Goal: Task Accomplishment & Management: Use online tool/utility

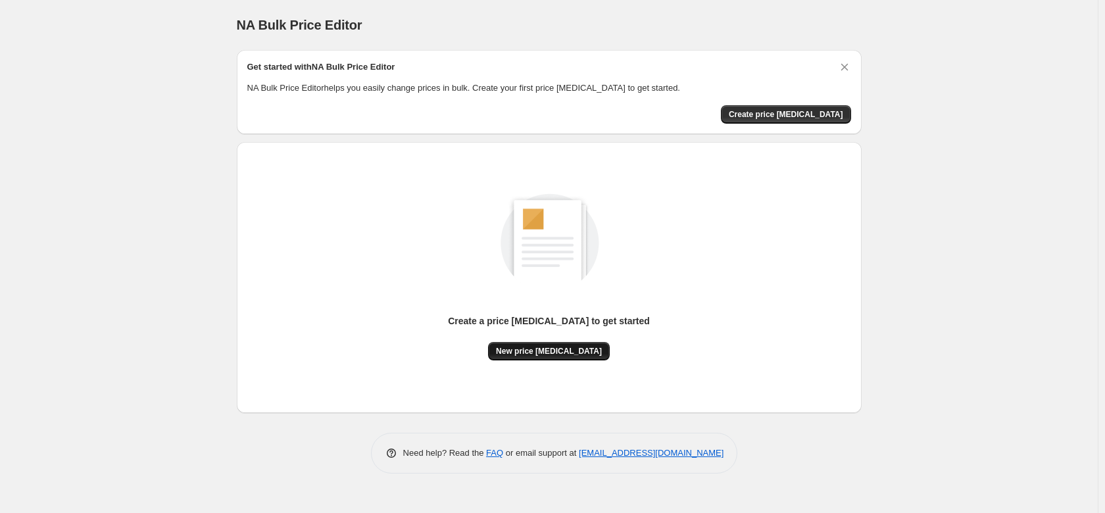
click at [560, 347] on span "New price [MEDICAL_DATA]" at bounding box center [549, 351] width 106 height 11
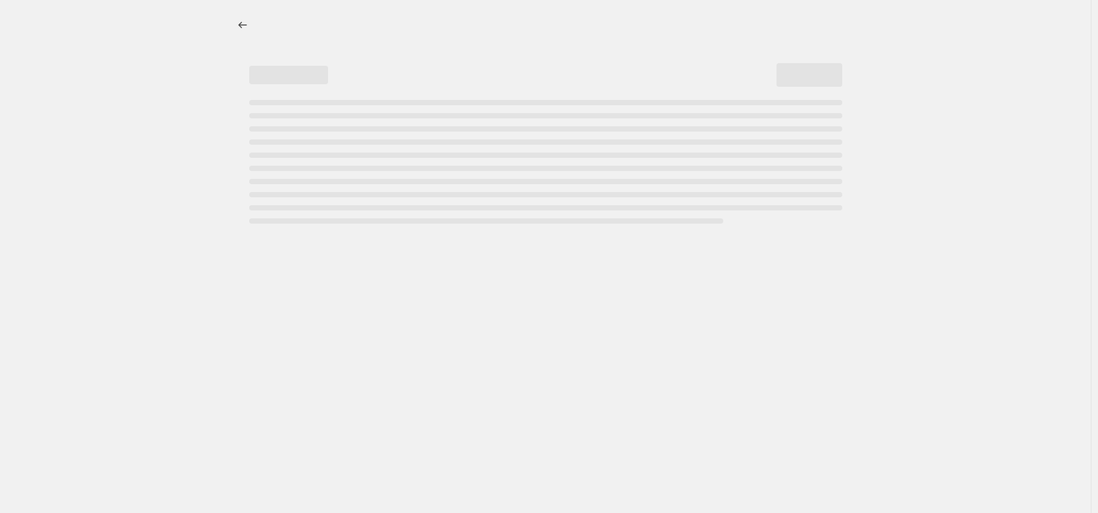
select select "percentage"
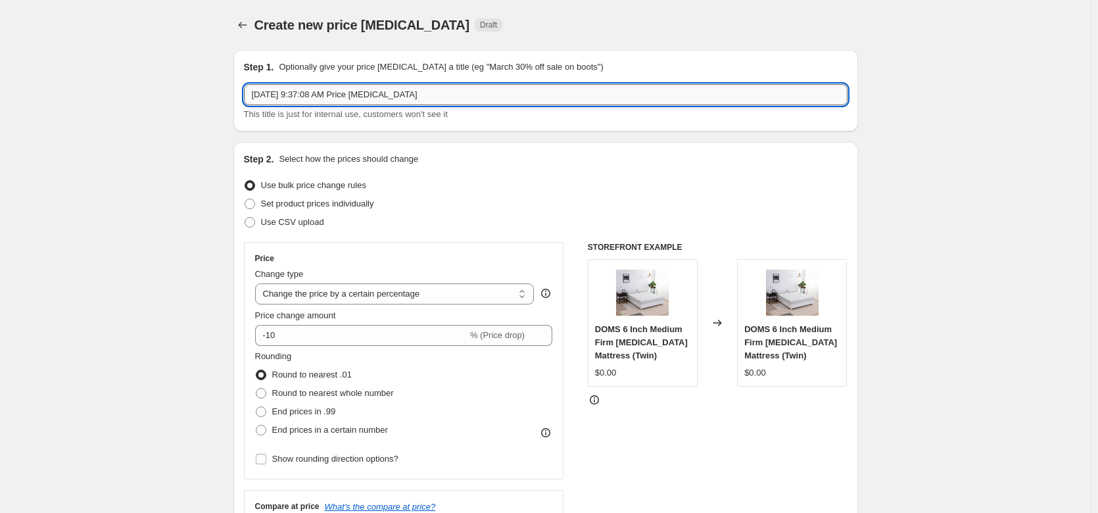
click at [328, 94] on input "[DATE] 9:37:08 AM Price [MEDICAL_DATA]" at bounding box center [546, 94] width 604 height 21
type input "Sale Prices"
click at [274, 93] on input "Sale Prices" at bounding box center [546, 94] width 604 height 21
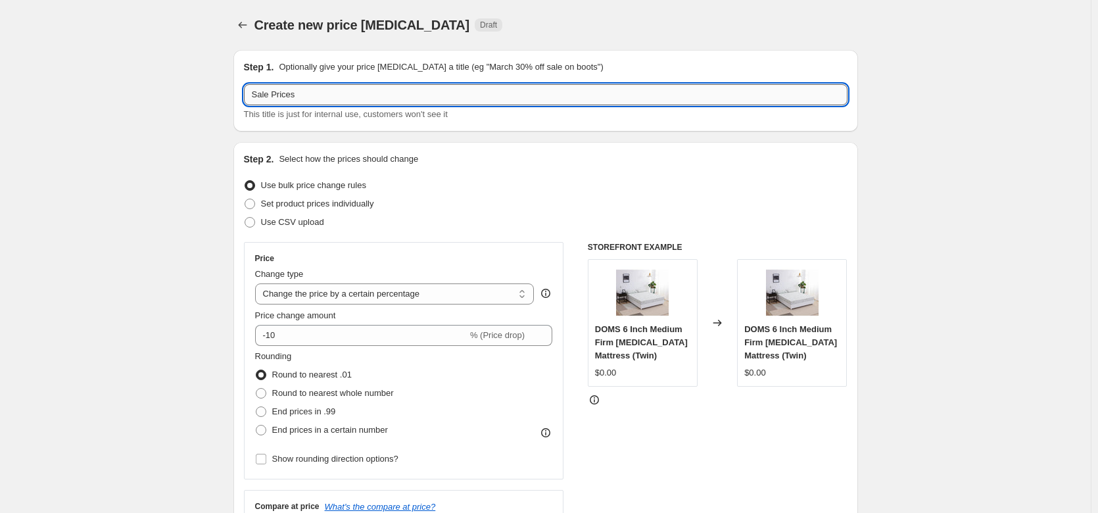
click at [274, 93] on input "Sale Prices" at bounding box center [546, 94] width 604 height 21
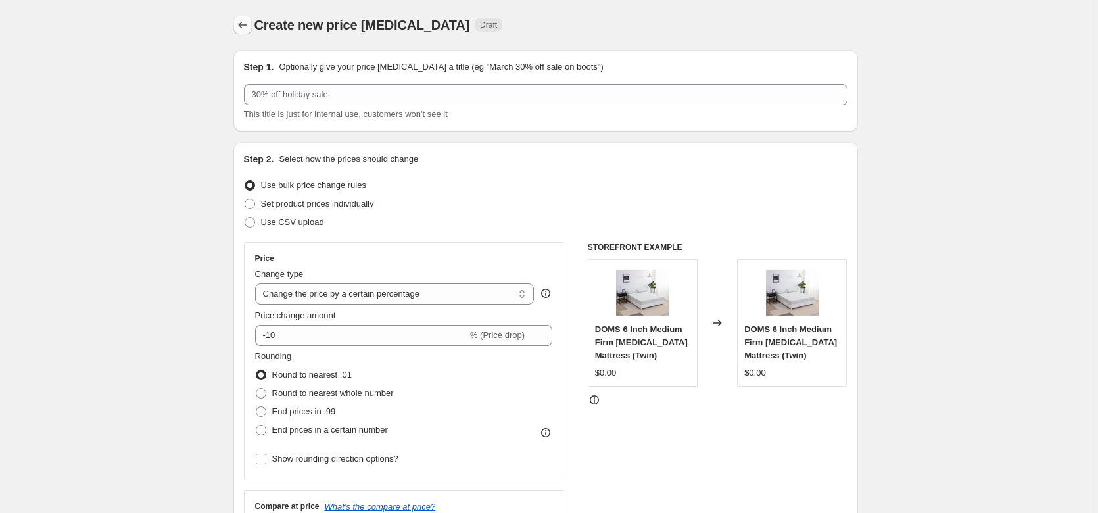
click at [249, 27] on icon "Price change jobs" at bounding box center [242, 24] width 13 height 13
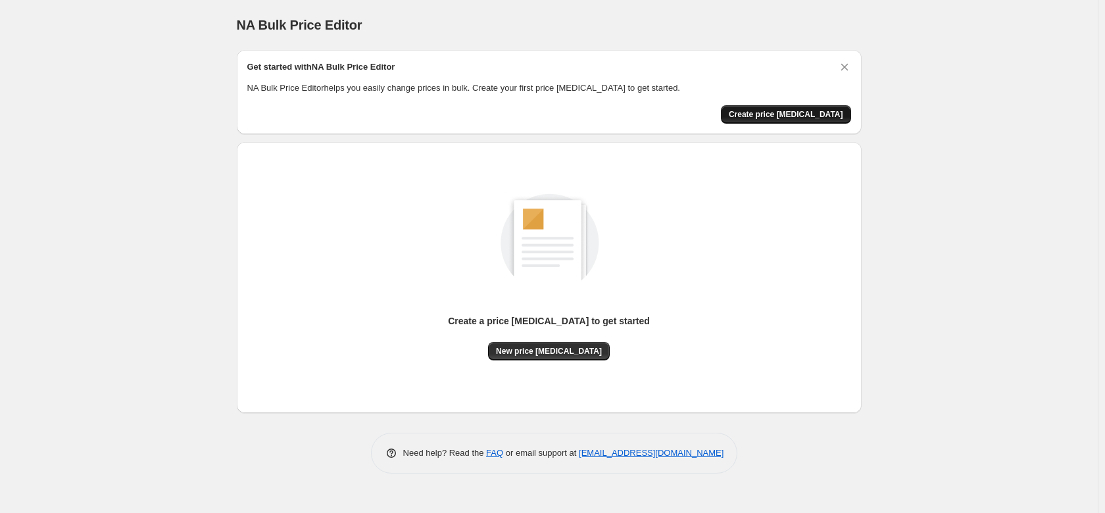
click at [775, 116] on span "Create price [MEDICAL_DATA]" at bounding box center [786, 114] width 114 height 11
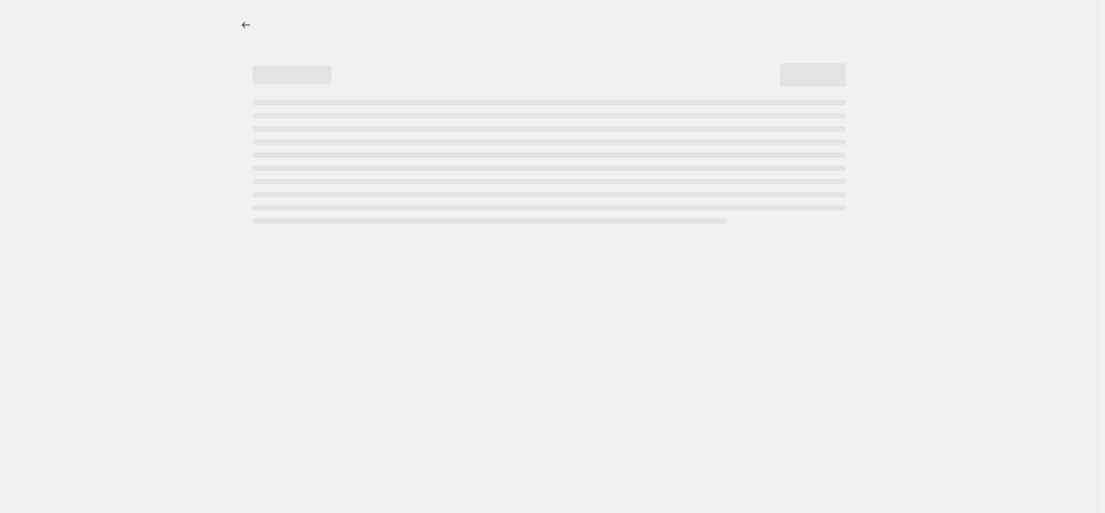
select select "percentage"
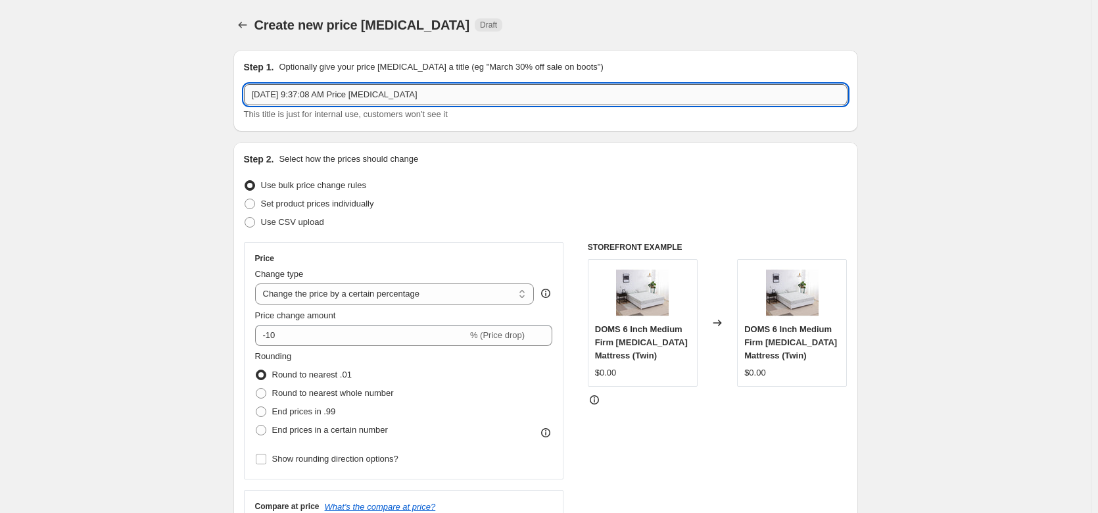
click at [312, 94] on input "[DATE] 9:37:08 AM Price [MEDICAL_DATA]" at bounding box center [546, 94] width 604 height 21
paste input "Sale Prices"
type input "Sale Prices"
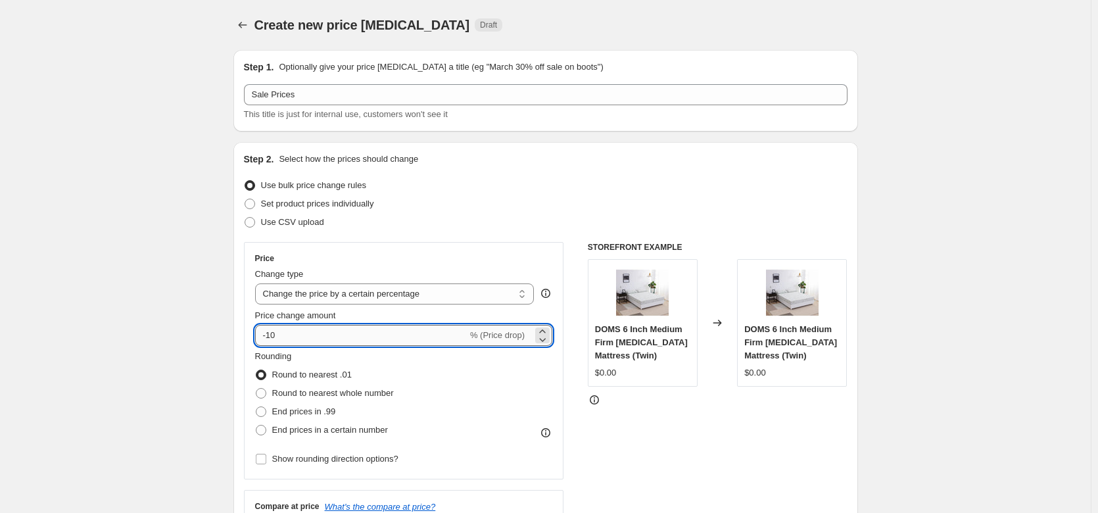
click at [362, 334] on input "-10" at bounding box center [361, 335] width 212 height 21
click at [358, 337] on input "-10" at bounding box center [361, 335] width 212 height 21
type input "100"
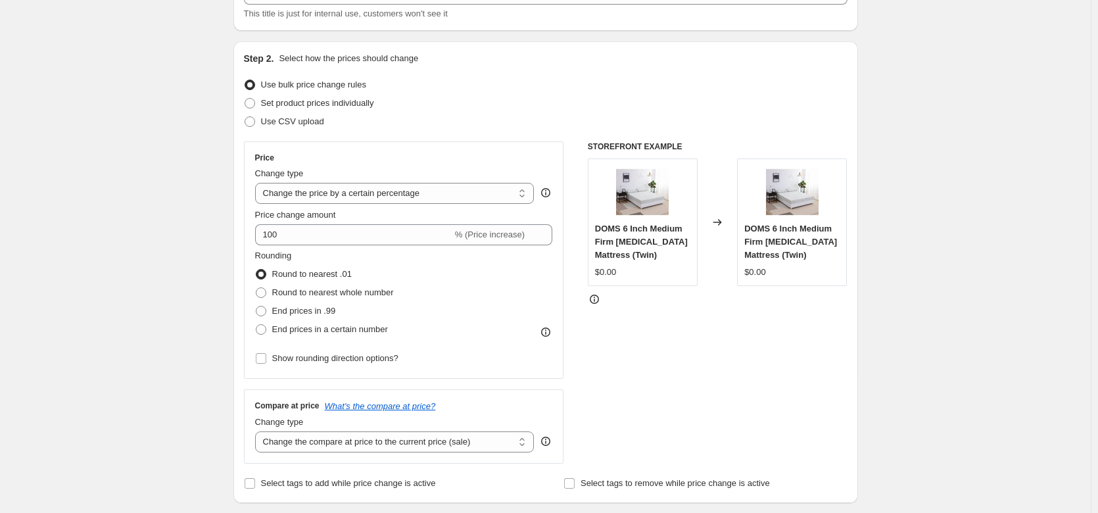
scroll to position [197, 0]
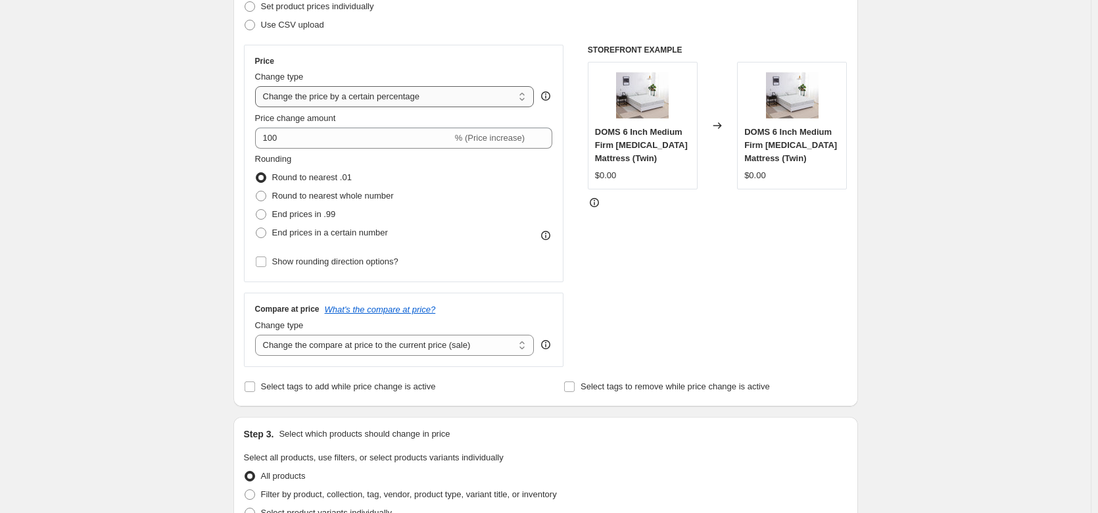
click at [484, 91] on select "Change the price to a certain amount Change the price by a certain amount Chang…" at bounding box center [395, 96] width 280 height 21
select select "pc"
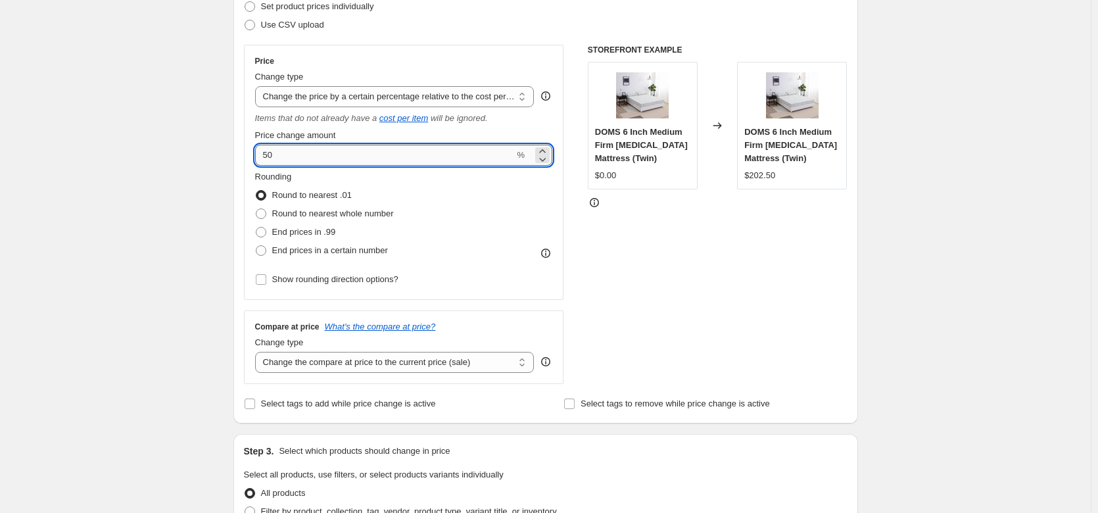
click at [324, 156] on input "50" at bounding box center [385, 155] width 260 height 21
type input "100"
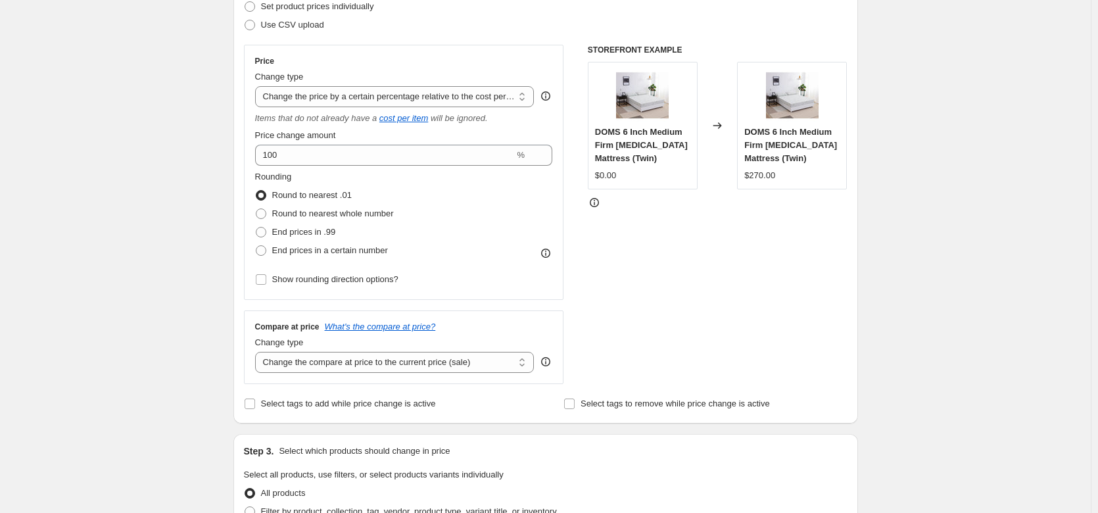
click at [185, 170] on div "Create new price [MEDICAL_DATA]. This page is ready Create new price [MEDICAL_D…" at bounding box center [545, 479] width 1091 height 1353
click at [262, 251] on span at bounding box center [261, 250] width 11 height 11
click at [257, 246] on input "End prices in a certain number" at bounding box center [256, 245] width 1 height 1
radio input "true"
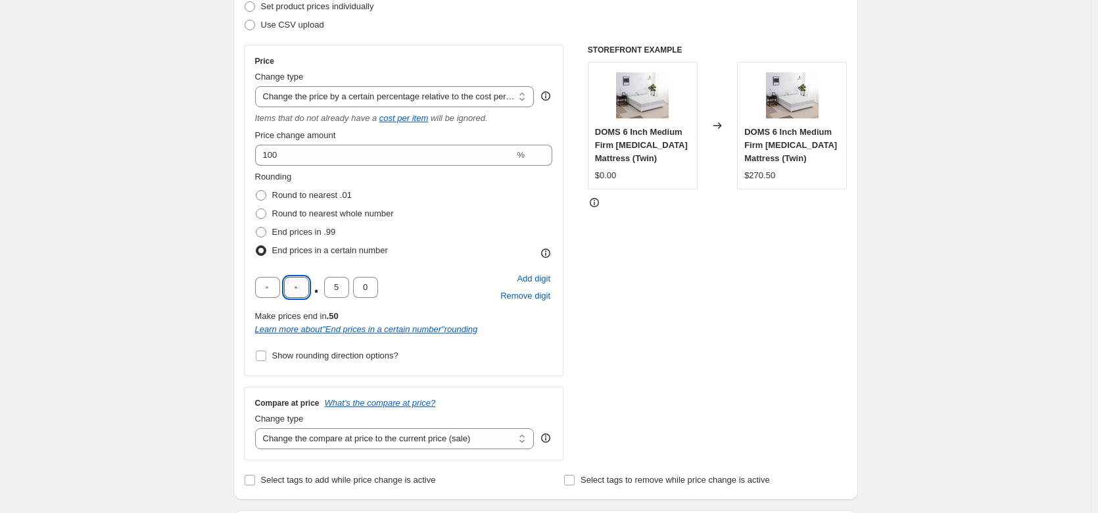
click at [301, 284] on input "text" at bounding box center [296, 287] width 25 height 21
type input "9"
click at [265, 351] on input "Show rounding direction options?" at bounding box center [261, 356] width 11 height 11
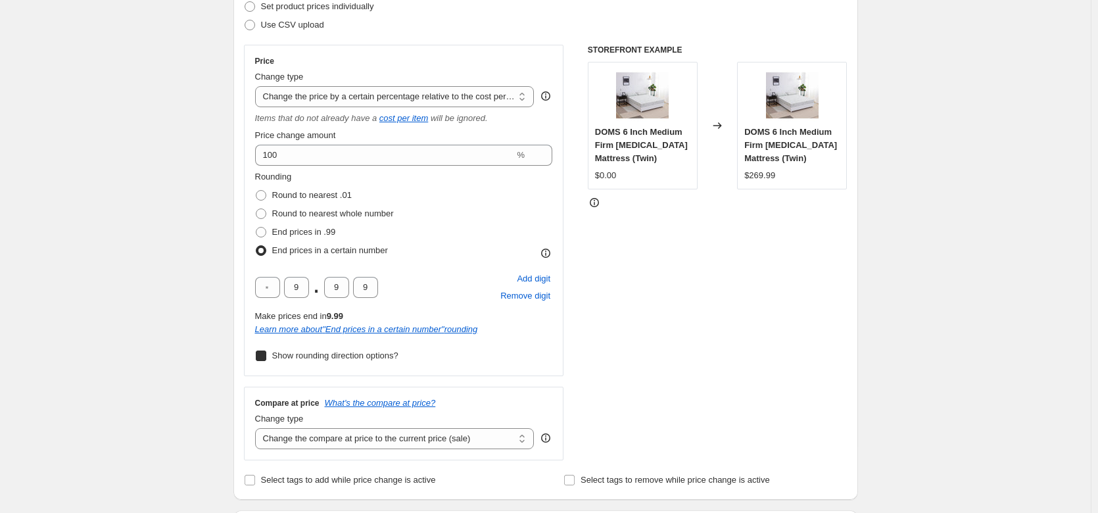
checkbox input "true"
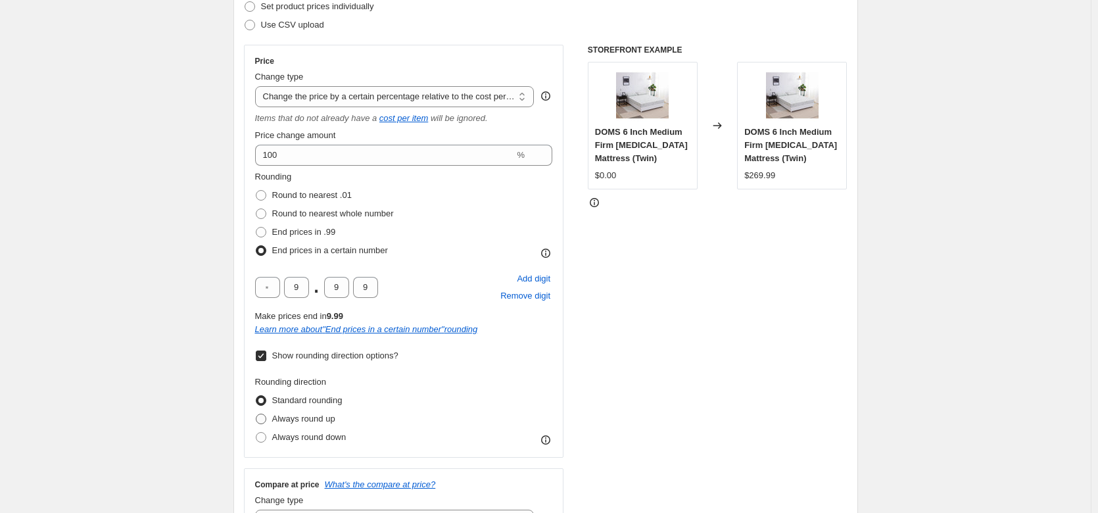
click at [264, 419] on span at bounding box center [261, 419] width 11 height 11
click at [257, 414] on input "Always round up" at bounding box center [256, 414] width 1 height 1
radio input "true"
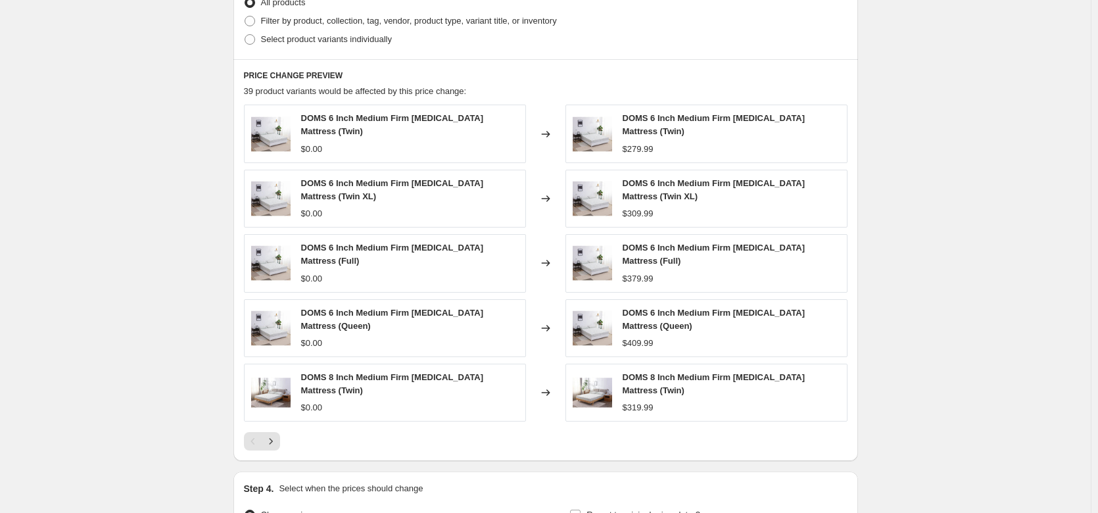
scroll to position [855, 0]
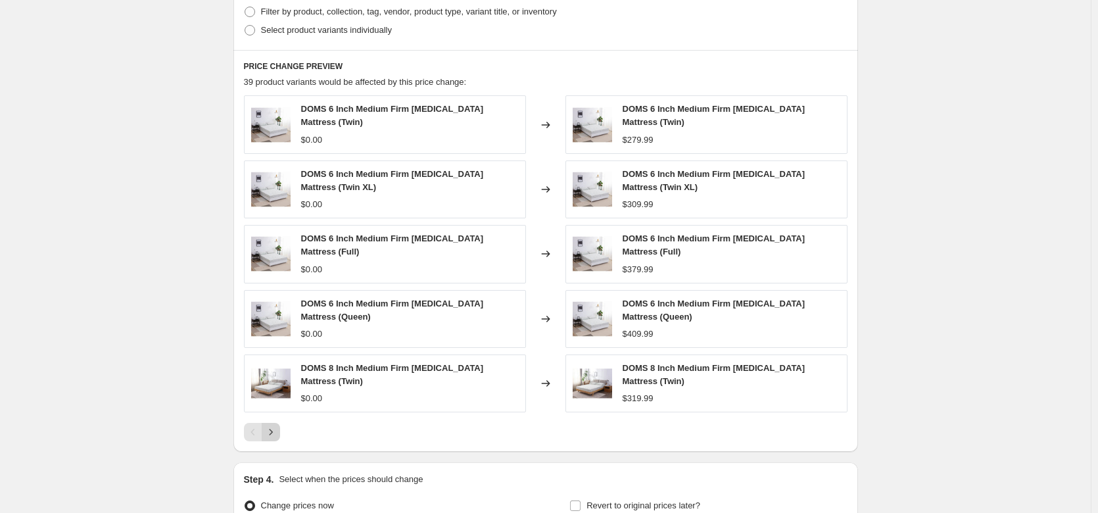
click at [278, 435] on icon "Next" at bounding box center [270, 432] width 13 height 13
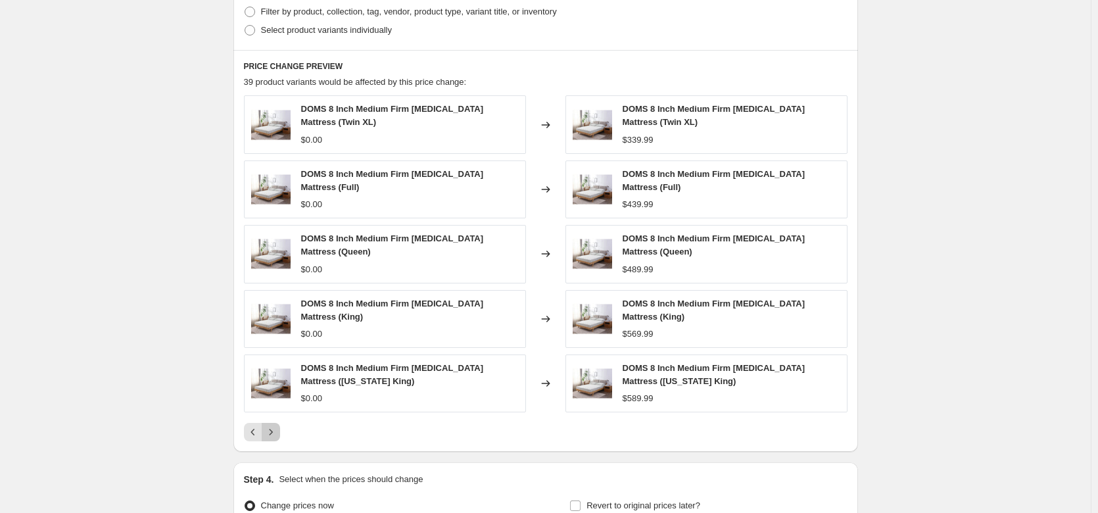
click at [278, 435] on icon "Next" at bounding box center [270, 432] width 13 height 13
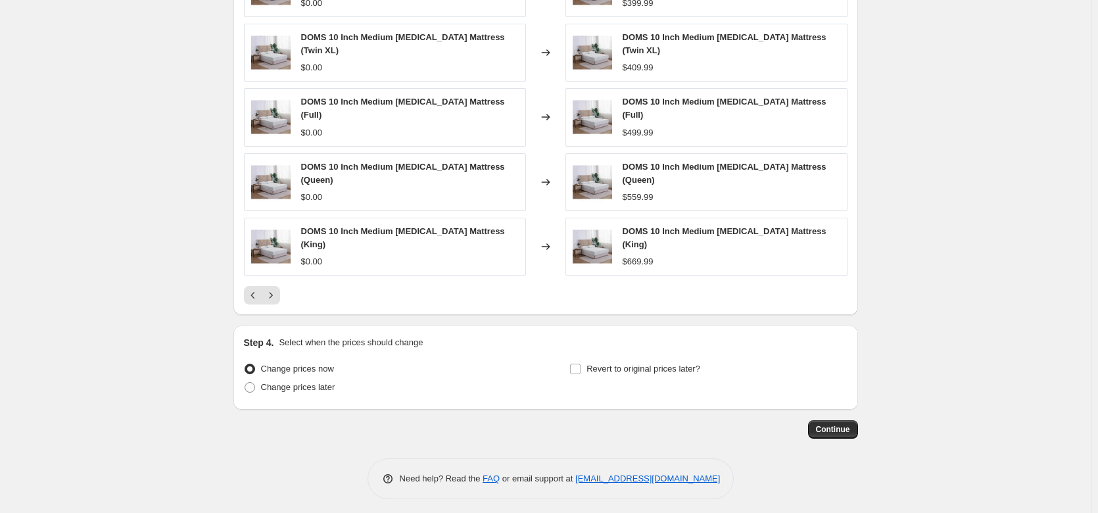
scroll to position [995, 0]
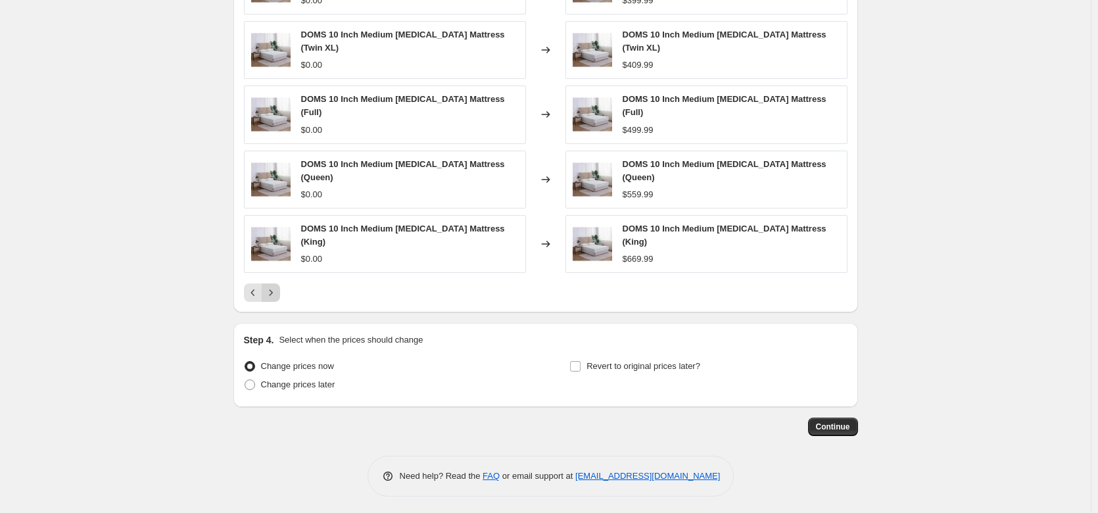
click at [273, 291] on icon "Next" at bounding box center [270, 292] width 13 height 13
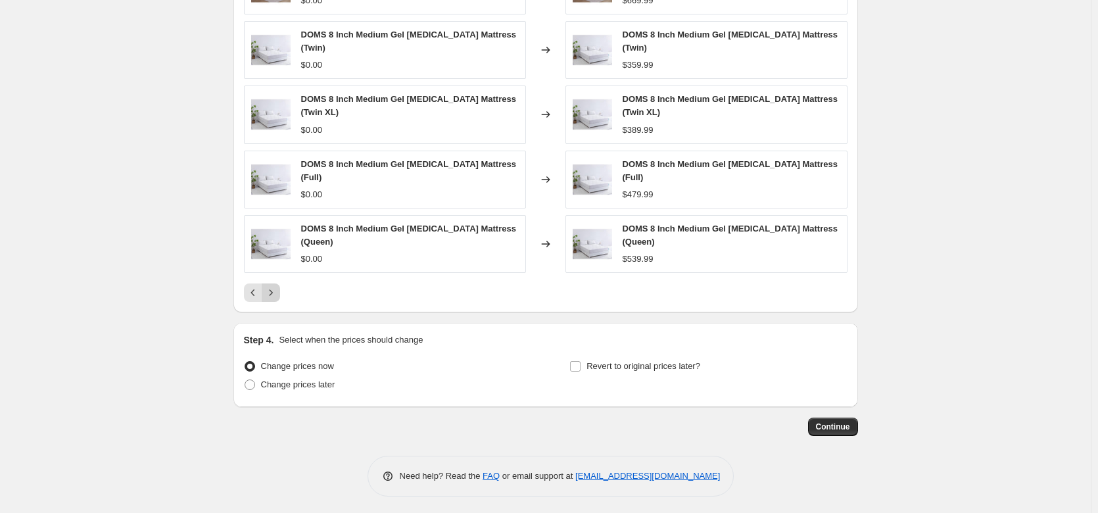
click at [278, 296] on icon "Next" at bounding box center [270, 292] width 13 height 13
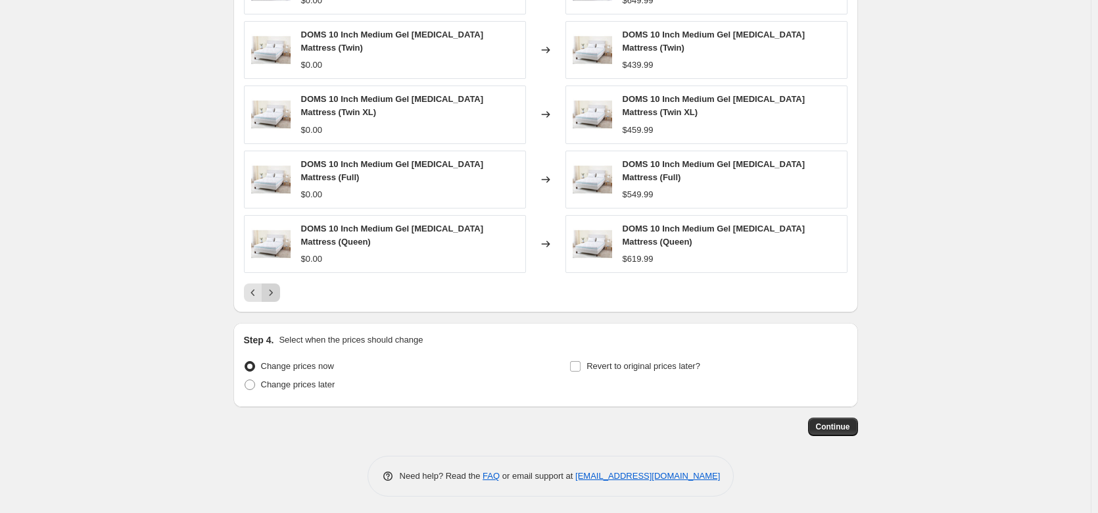
click at [278, 296] on icon "Next" at bounding box center [270, 292] width 13 height 13
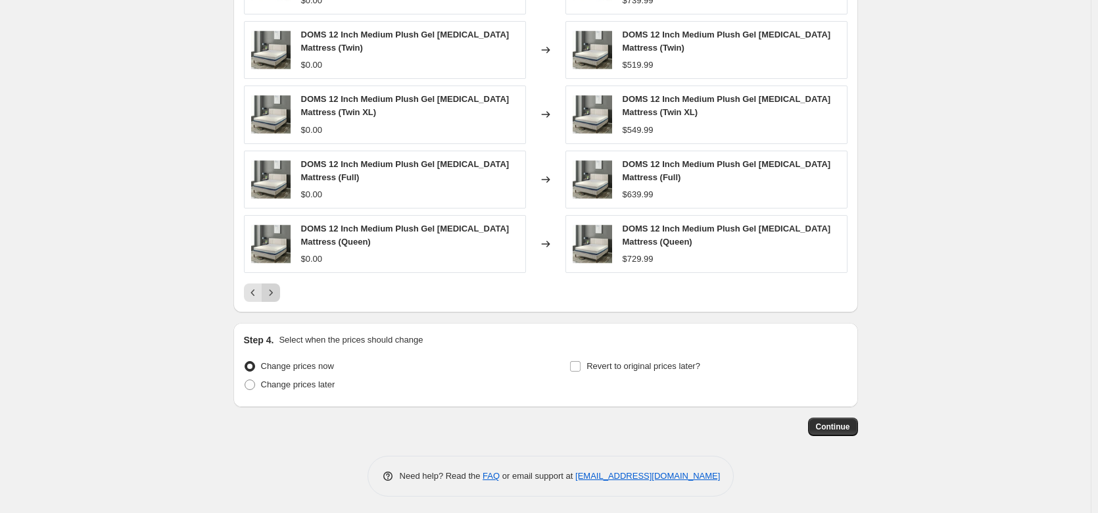
click at [278, 296] on icon "Next" at bounding box center [270, 292] width 13 height 13
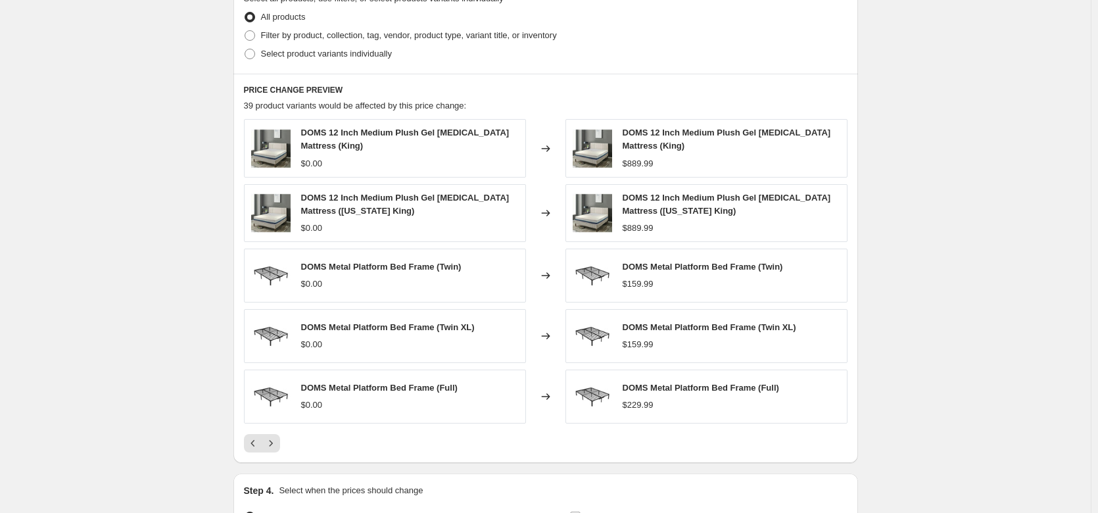
scroll to position [789, 0]
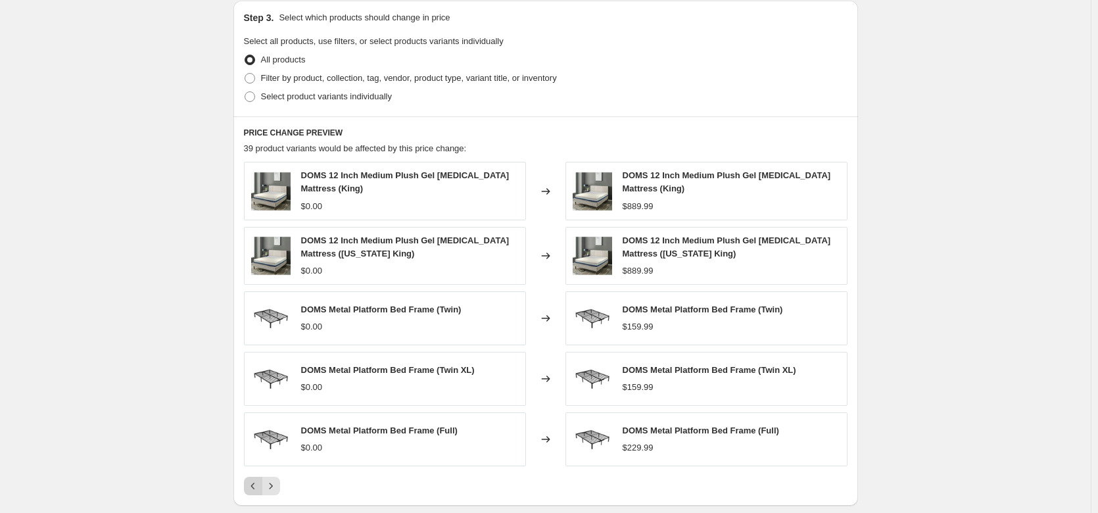
click at [254, 486] on icon "Previous" at bounding box center [253, 485] width 13 height 13
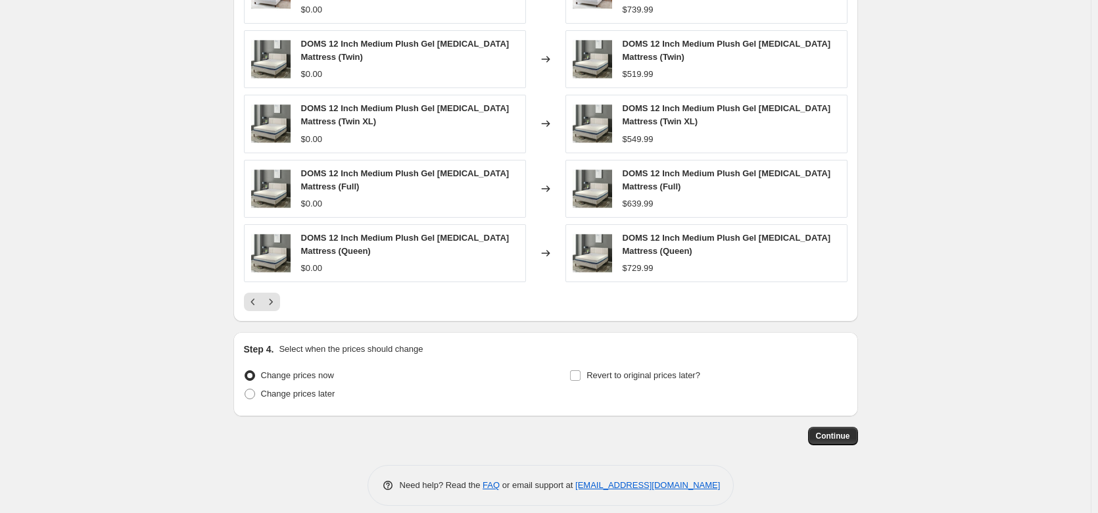
scroll to position [986, 0]
click at [827, 437] on span "Continue" at bounding box center [833, 435] width 34 height 11
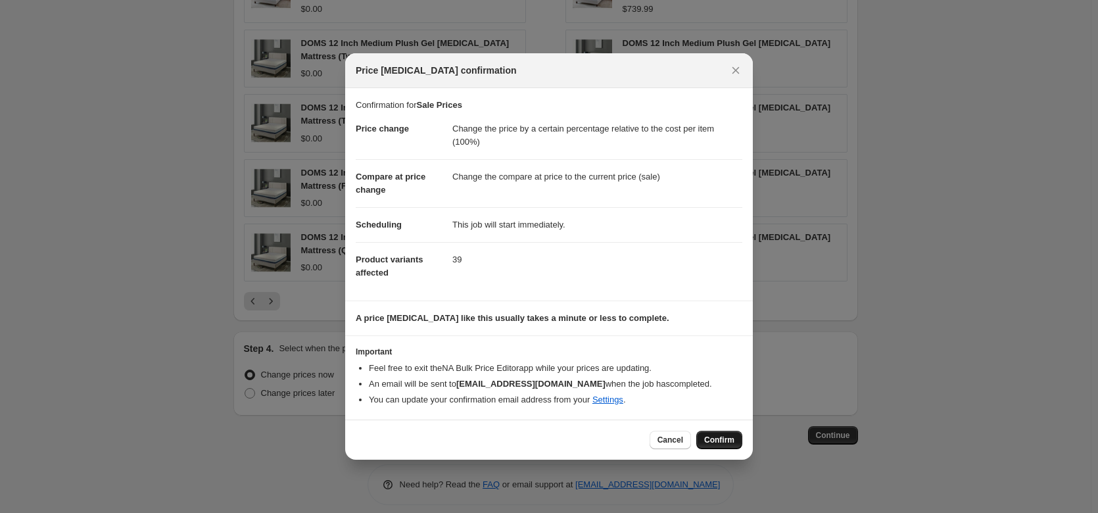
click at [716, 435] on span "Confirm" at bounding box center [719, 440] width 30 height 11
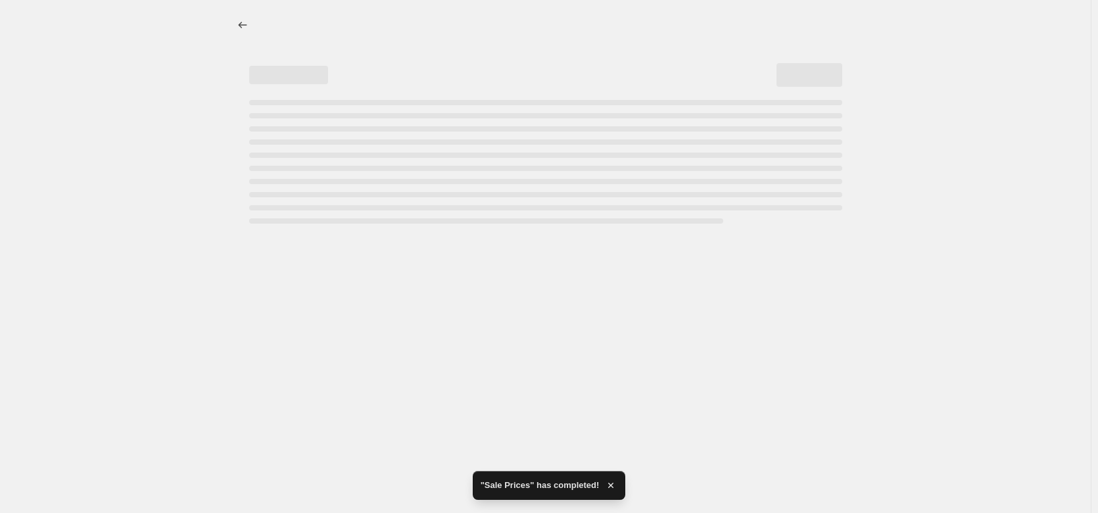
select select "pc"
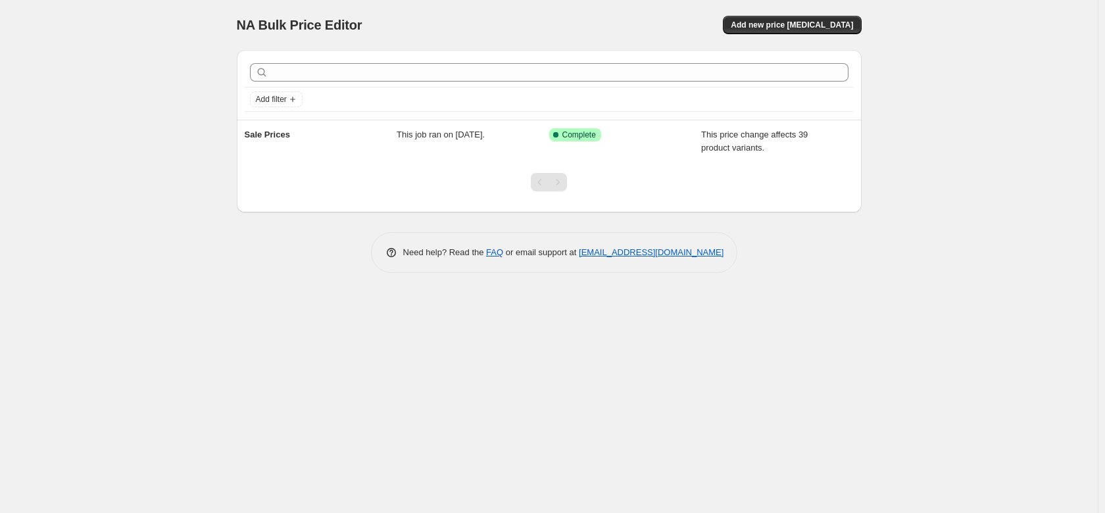
click at [836, 34] on div "NA Bulk Price Editor. This page is ready NA Bulk Price Editor Add new price [ME…" at bounding box center [549, 25] width 625 height 50
click at [835, 26] on span "Add new price [MEDICAL_DATA]" at bounding box center [792, 25] width 122 height 11
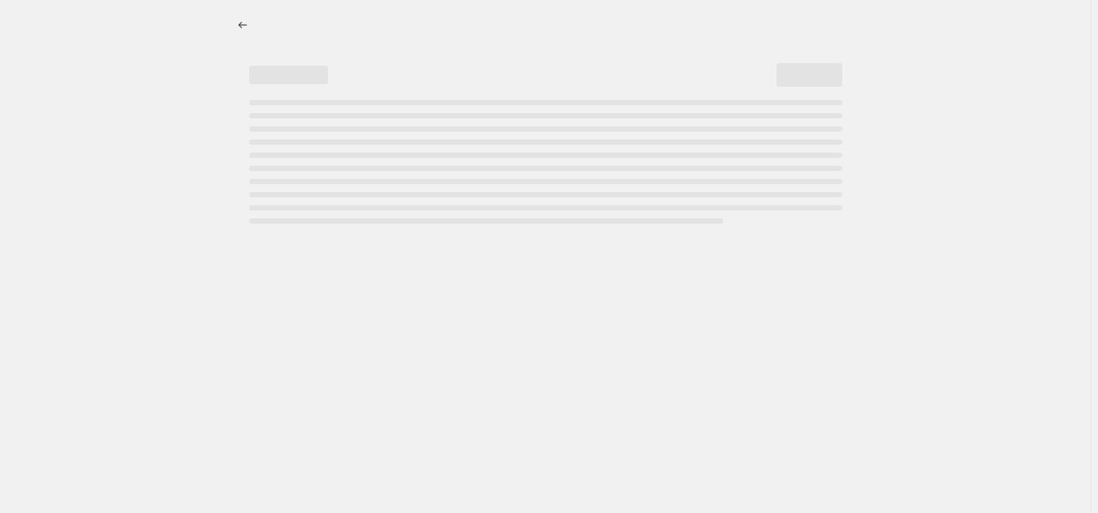
select select "percentage"
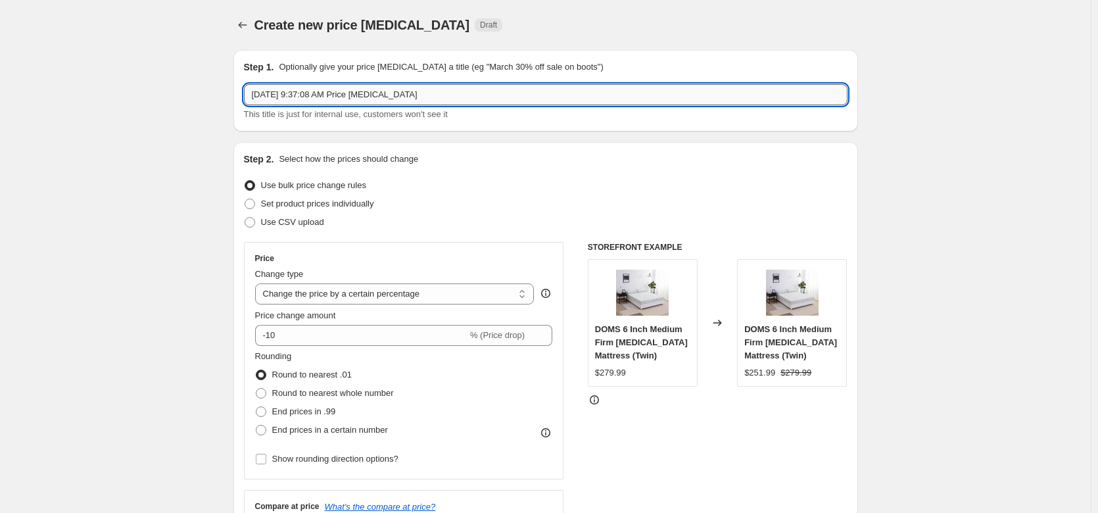
click at [307, 92] on input "[DATE] 9:37:08 AM Price [MEDICAL_DATA]" at bounding box center [546, 94] width 604 height 21
type input "Retail Prices"
click at [396, 299] on select "Change the price to a certain amount Change the price by a certain amount Chang…" at bounding box center [395, 293] width 280 height 21
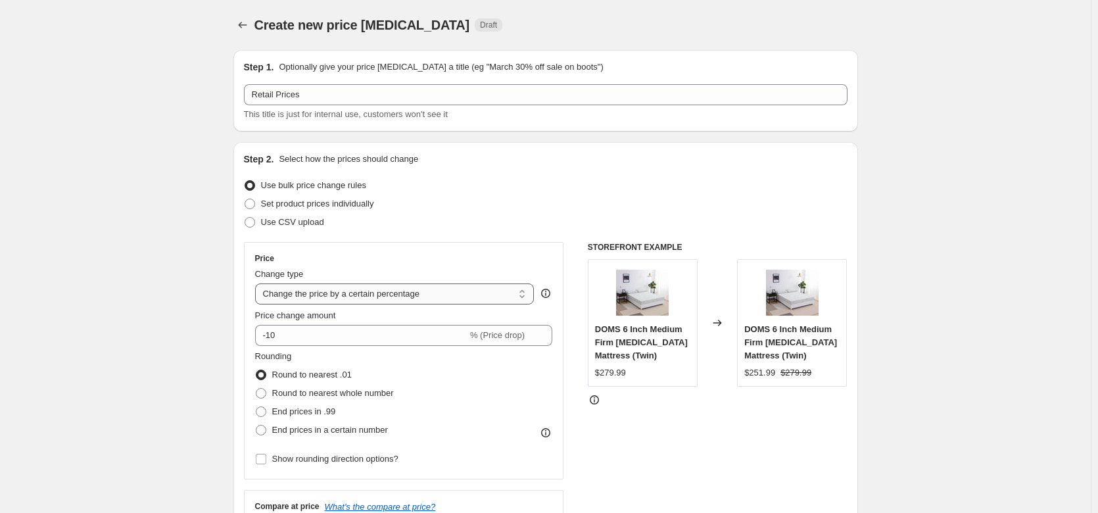
select select "no_change"
click at [258, 283] on select "Change the price to a certain amount Change the price by a certain amount Chang…" at bounding box center [395, 293] width 280 height 21
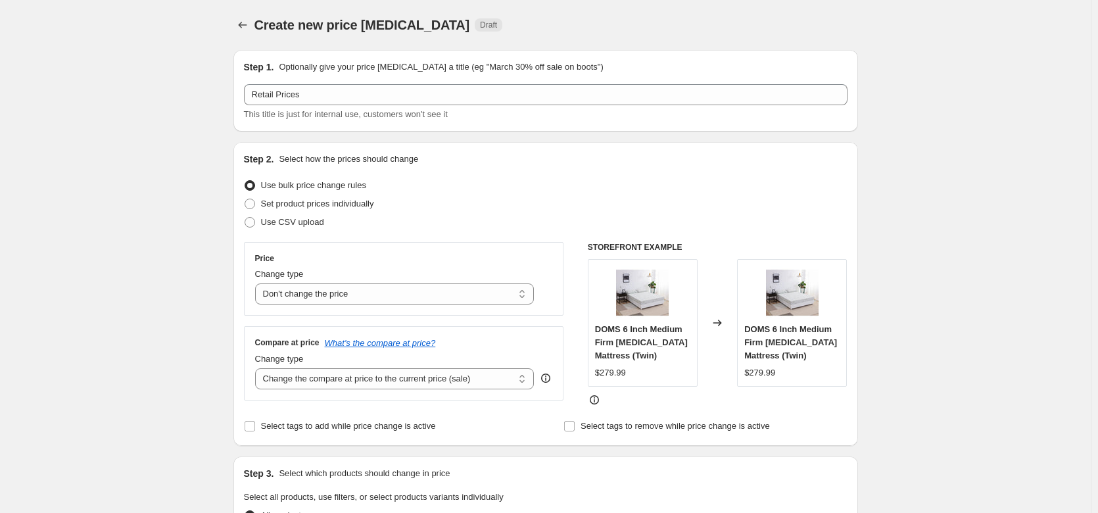
click at [430, 381] on select "Change the compare at price to the current price (sale) Change the compare at p…" at bounding box center [395, 378] width 280 height 21
select select "pp"
click at [258, 368] on select "Change the compare at price to the current price (sale) Change the compare at p…" at bounding box center [395, 378] width 280 height 21
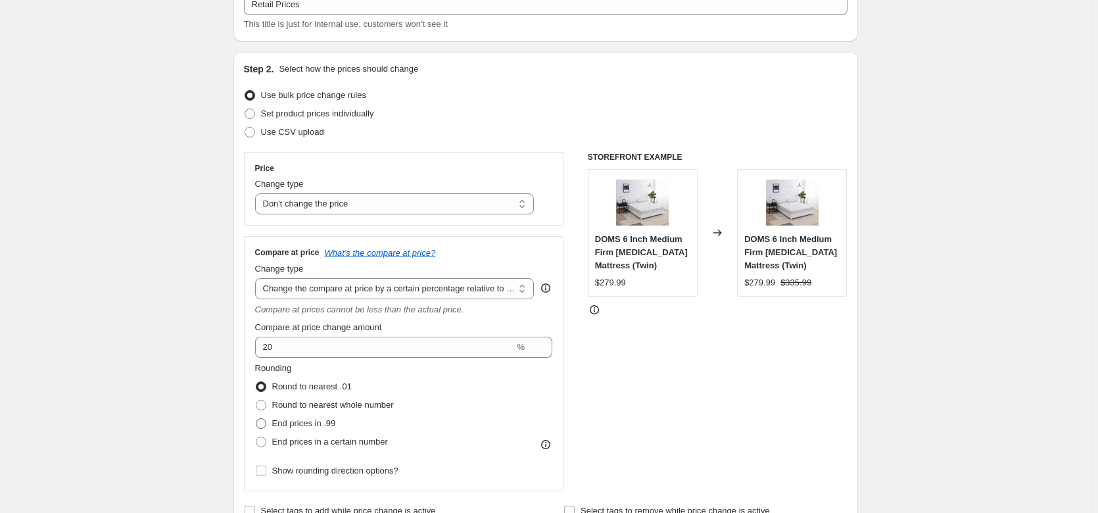
scroll to position [132, 0]
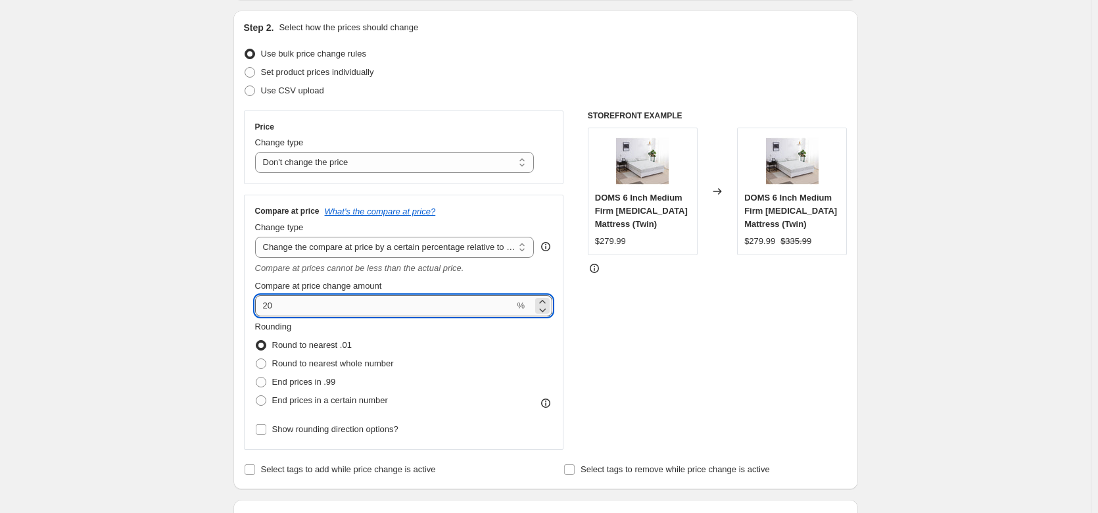
click at [308, 311] on input "20" at bounding box center [385, 305] width 260 height 21
click at [299, 313] on input "20" at bounding box center [385, 305] width 260 height 21
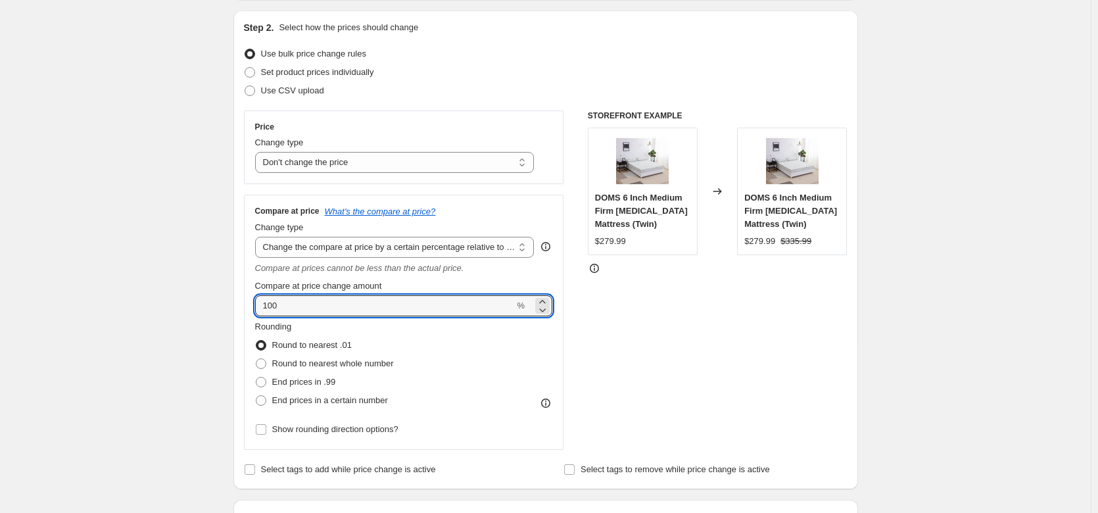
type input "100"
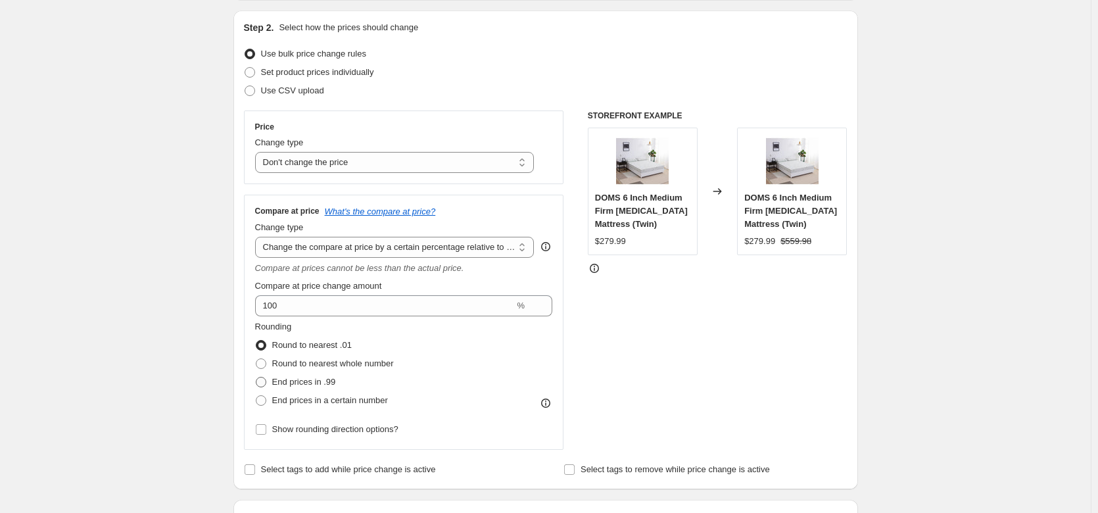
click at [262, 381] on span at bounding box center [261, 382] width 11 height 11
click at [257, 378] on input "End prices in .99" at bounding box center [256, 377] width 1 height 1
radio input "true"
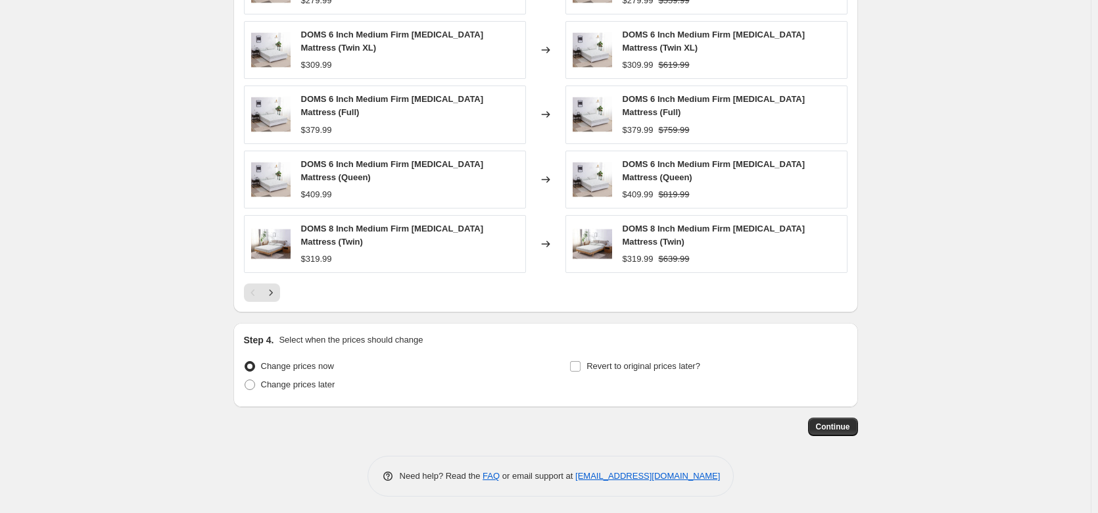
scroll to position [841, 0]
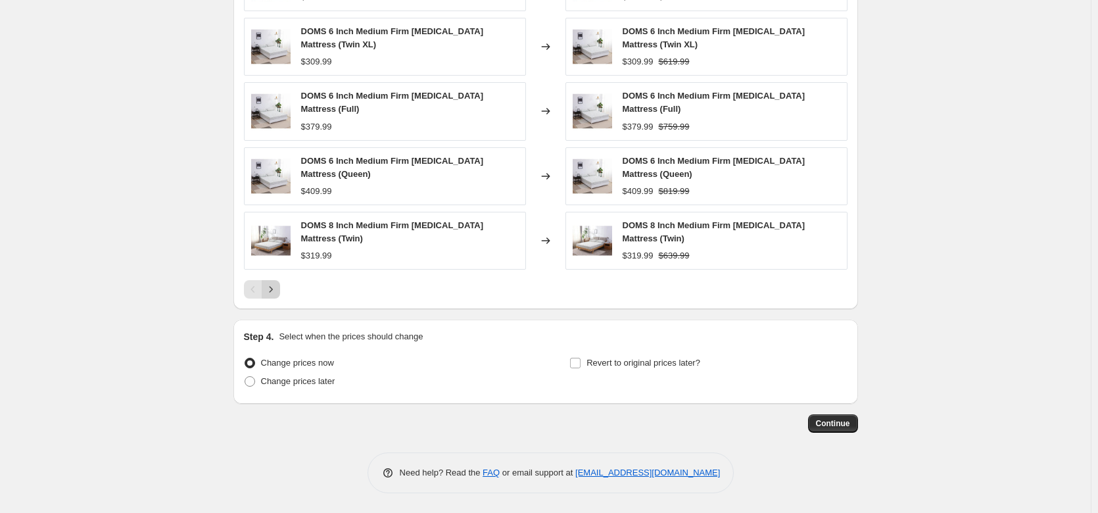
click at [272, 289] on icon "Next" at bounding box center [270, 289] width 13 height 13
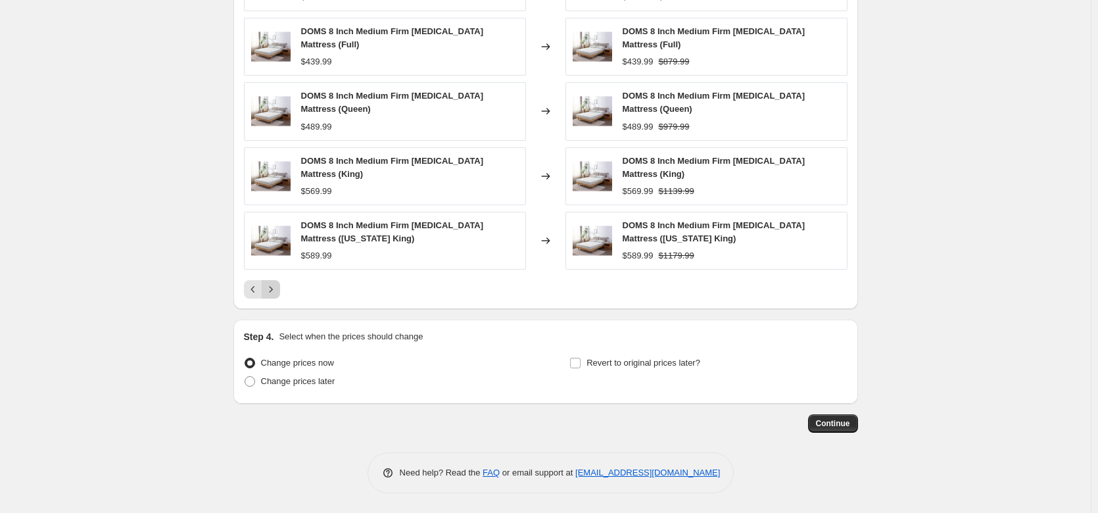
click at [272, 289] on icon "Next" at bounding box center [270, 289] width 13 height 13
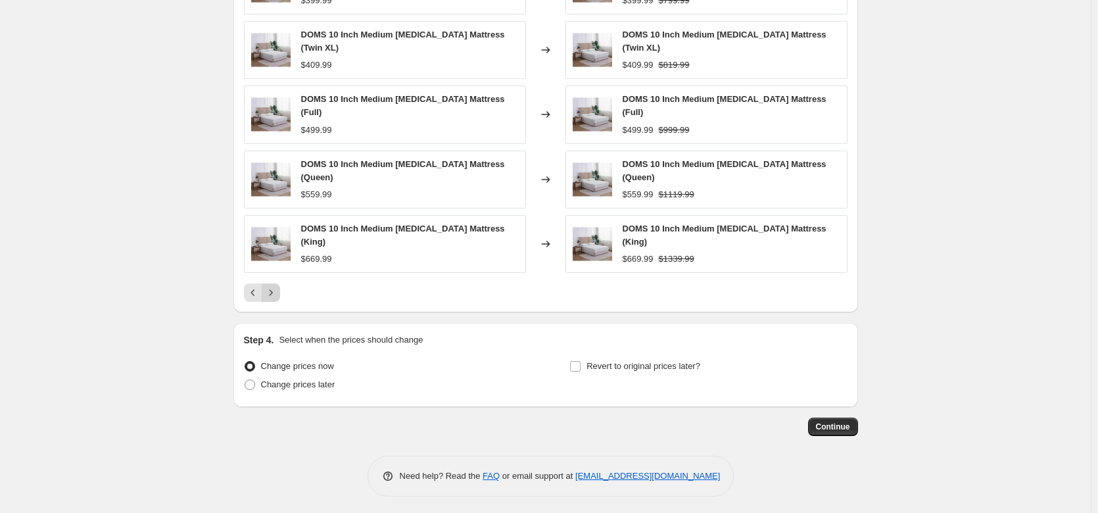
click at [272, 289] on icon "Next" at bounding box center [270, 292] width 13 height 13
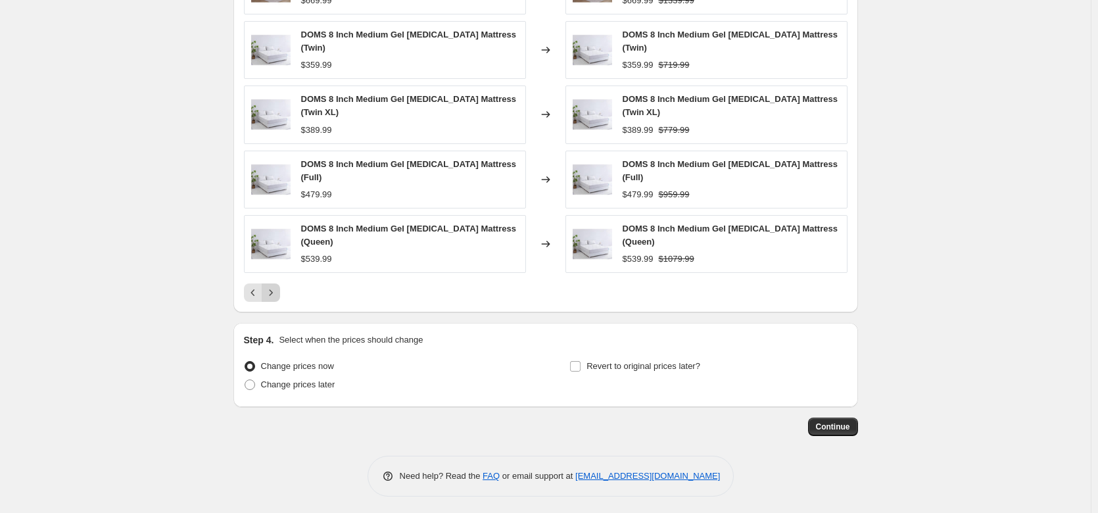
click at [272, 289] on icon "Next" at bounding box center [270, 292] width 13 height 13
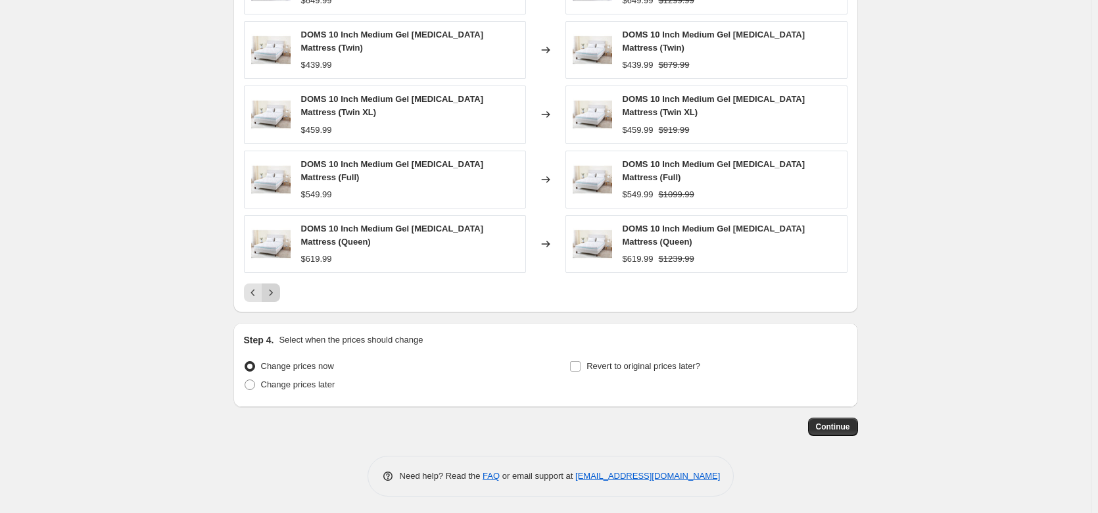
click at [272, 289] on icon "Next" at bounding box center [270, 292] width 13 height 13
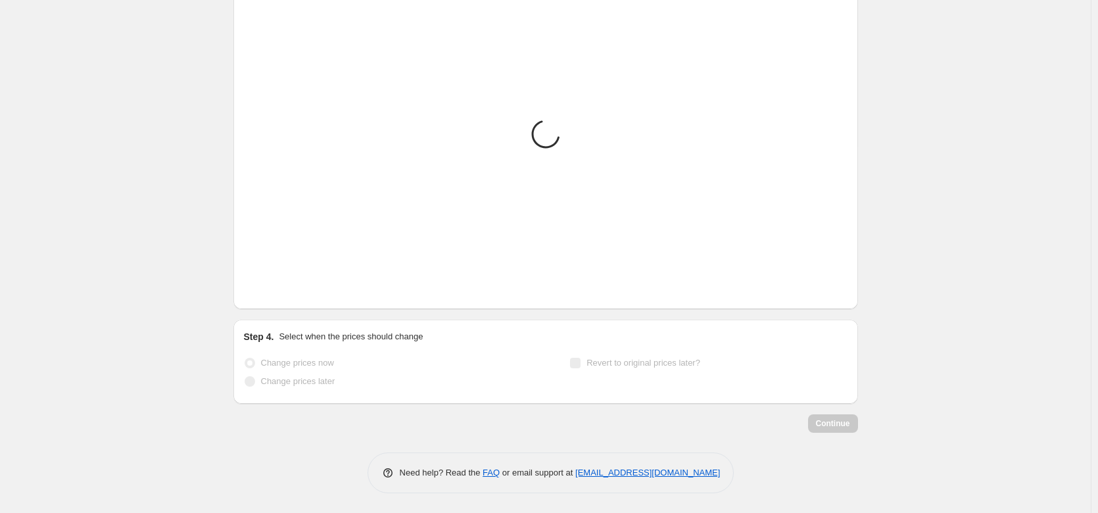
scroll to position [837, 0]
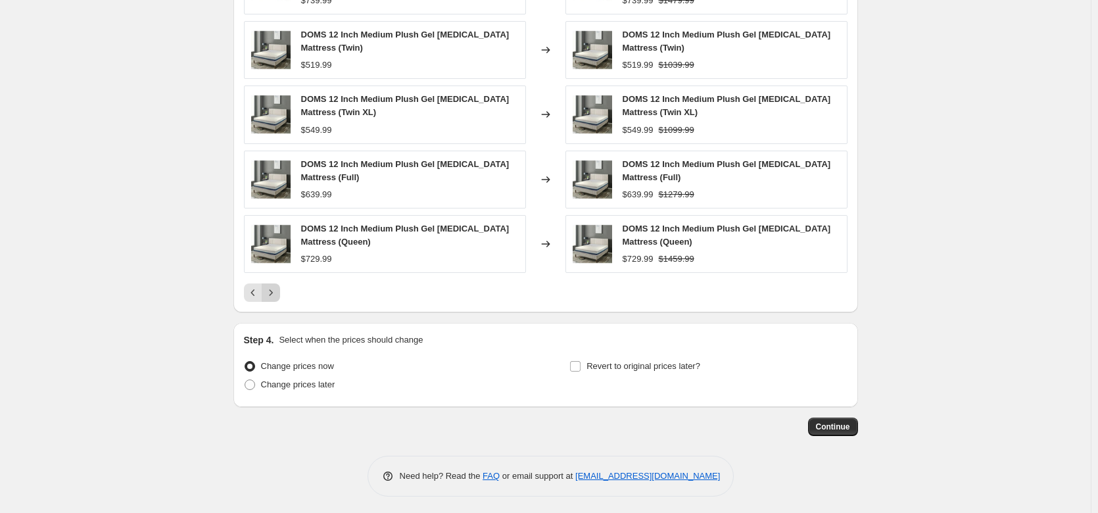
click at [273, 297] on icon "Next" at bounding box center [270, 292] width 13 height 13
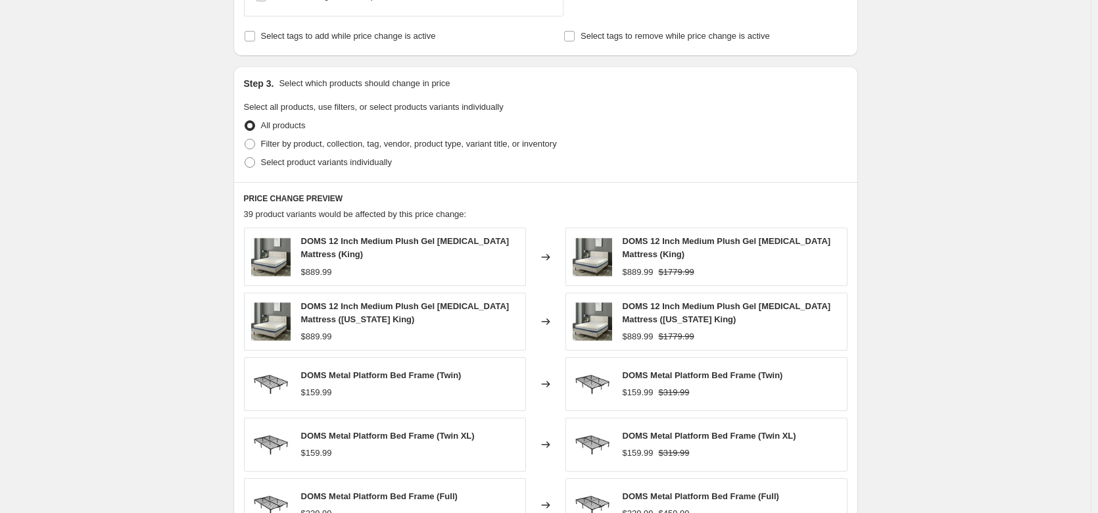
scroll to position [828, 0]
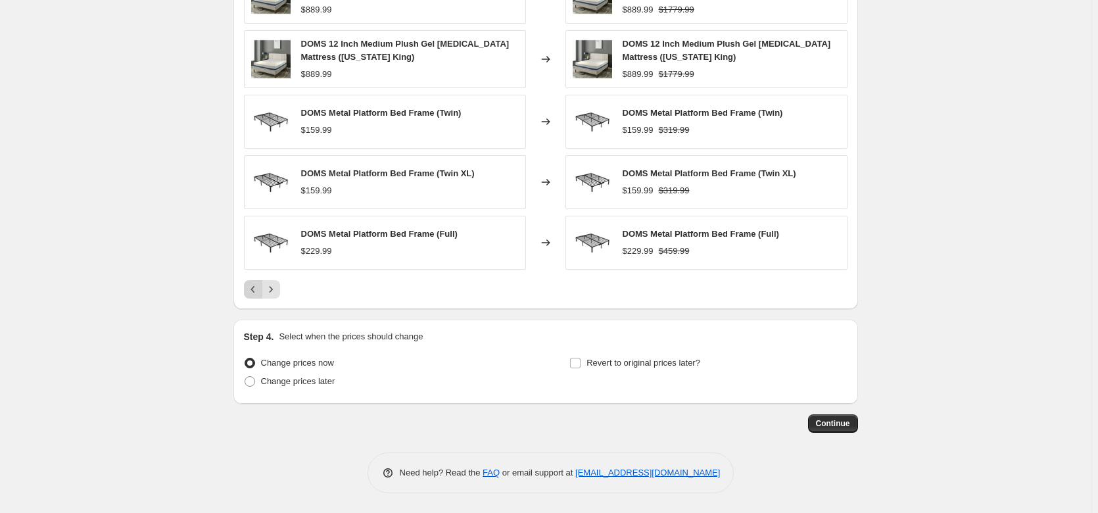
click at [251, 289] on icon "Previous" at bounding box center [253, 289] width 13 height 13
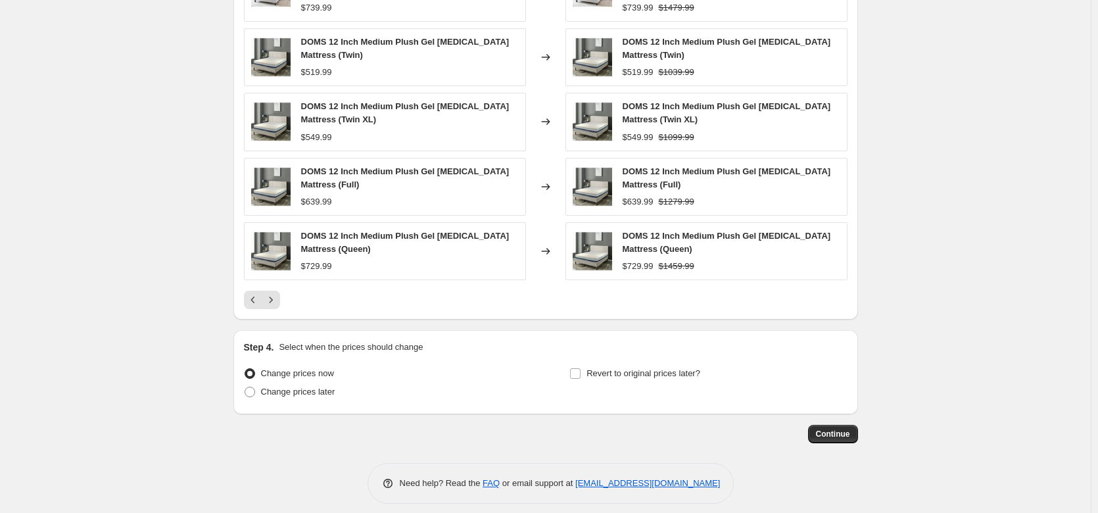
scroll to position [841, 0]
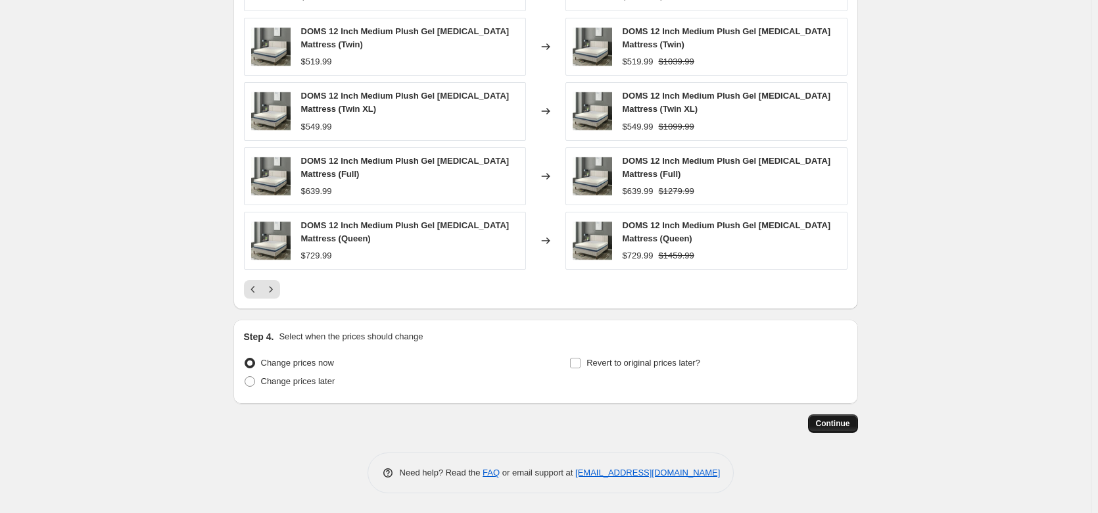
click at [839, 426] on span "Continue" at bounding box center [833, 423] width 34 height 11
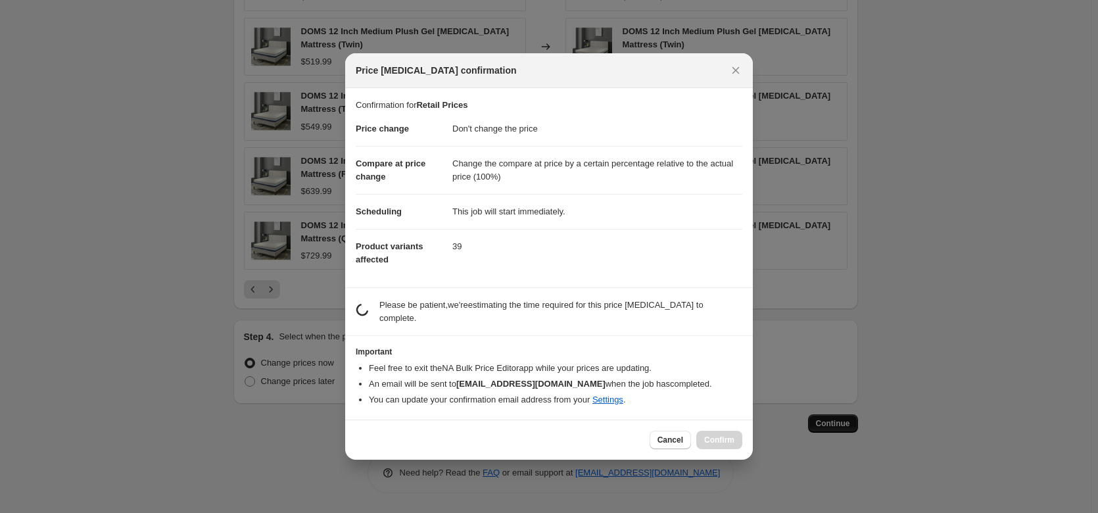
scroll to position [0, 0]
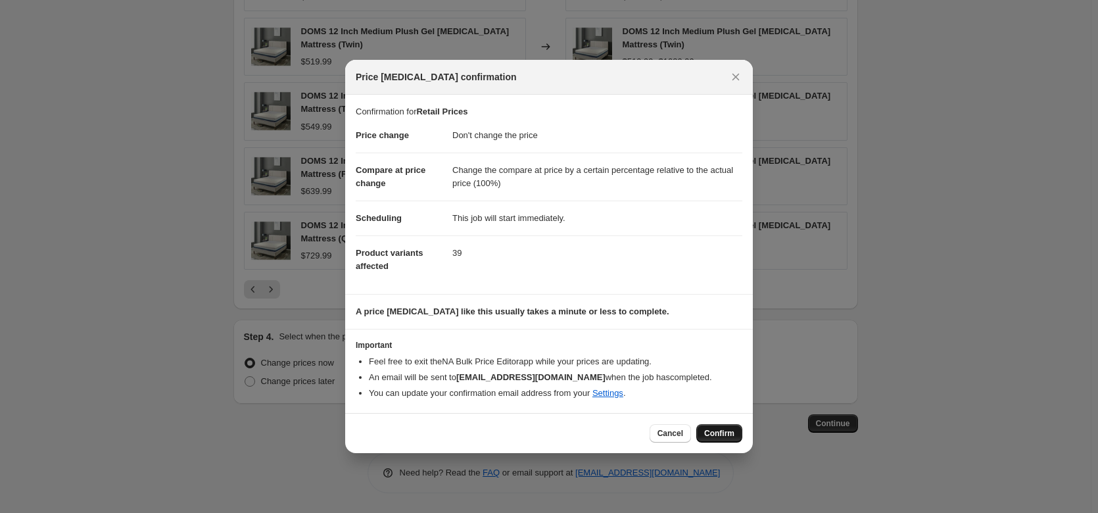
click at [720, 437] on span "Confirm" at bounding box center [719, 433] width 30 height 11
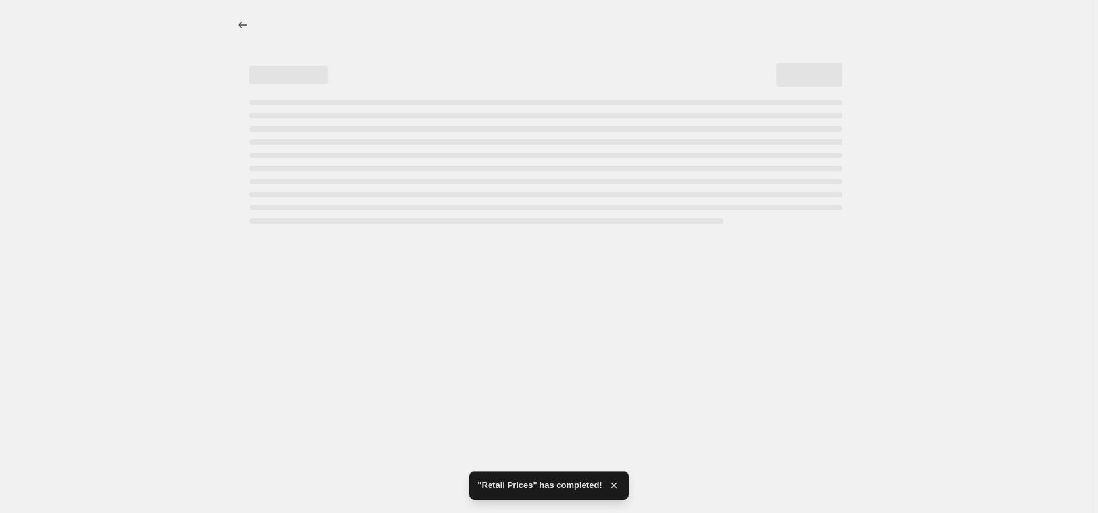
select select "no_change"
select select "pp"
